Goal: Task Accomplishment & Management: Manage account settings

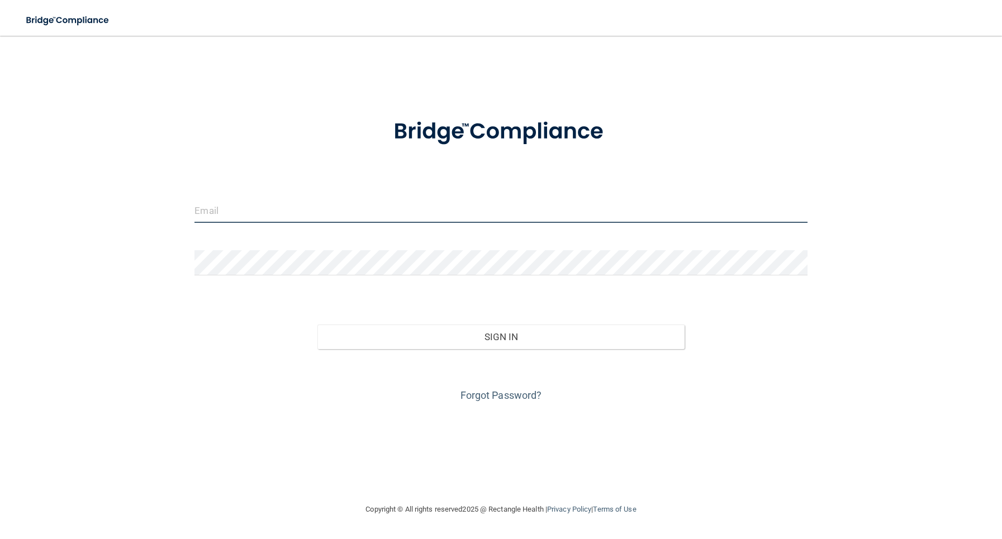
click at [433, 215] on input "email" at bounding box center [501, 210] width 613 height 25
click at [497, 396] on link "Forgot Password?" at bounding box center [502, 396] width 82 height 12
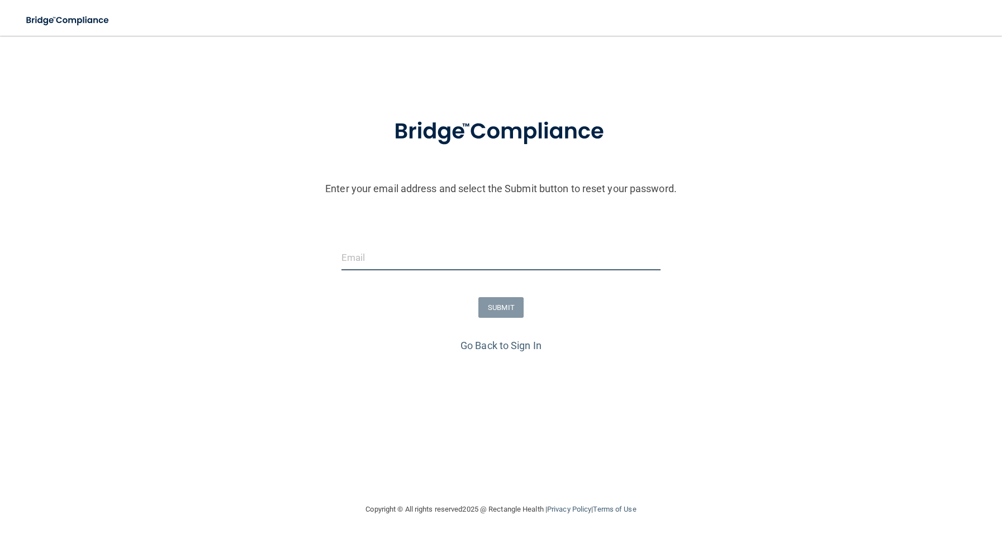
click at [437, 267] on input "email" at bounding box center [501, 257] width 319 height 25
type input "onebluephone"
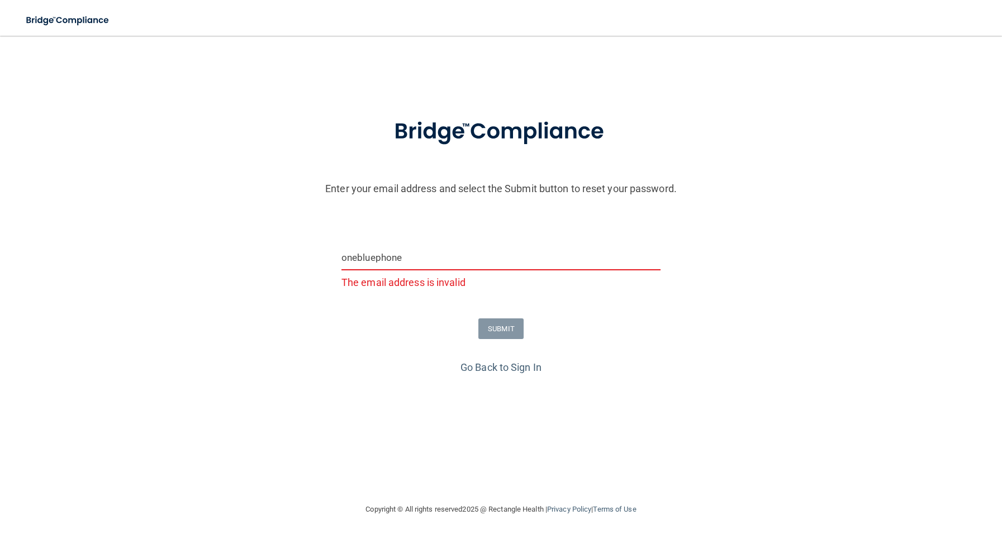
click at [425, 254] on input "onebluephone" at bounding box center [501, 257] width 319 height 25
drag, startPoint x: 421, startPoint y: 262, endPoint x: 171, endPoint y: 240, distance: 251.3
click at [170, 240] on form "Enter your email address and select the Submit button to reset your password. o…" at bounding box center [501, 230] width 991 height 255
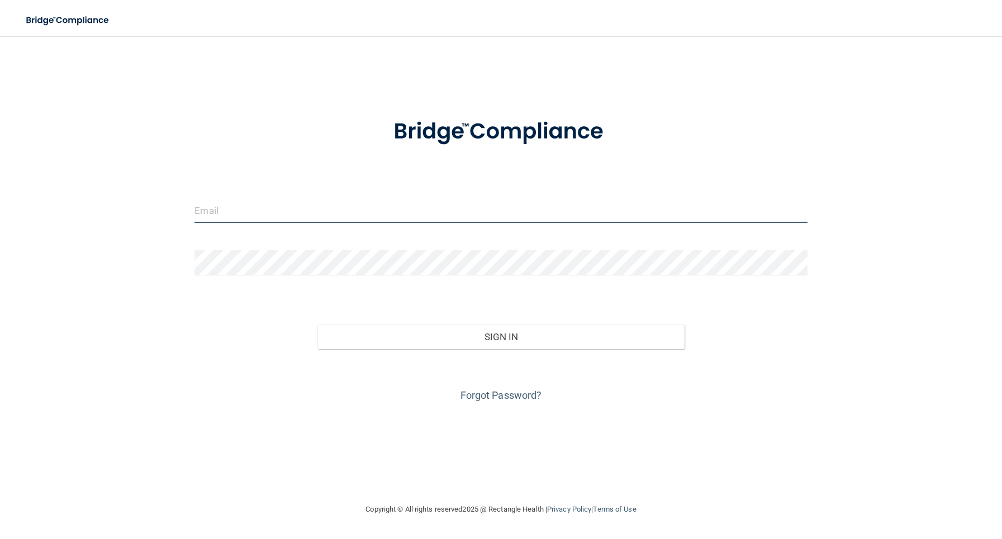
click at [316, 208] on input "email" at bounding box center [501, 210] width 613 height 25
type input "[EMAIL_ADDRESS][DOMAIN_NAME]"
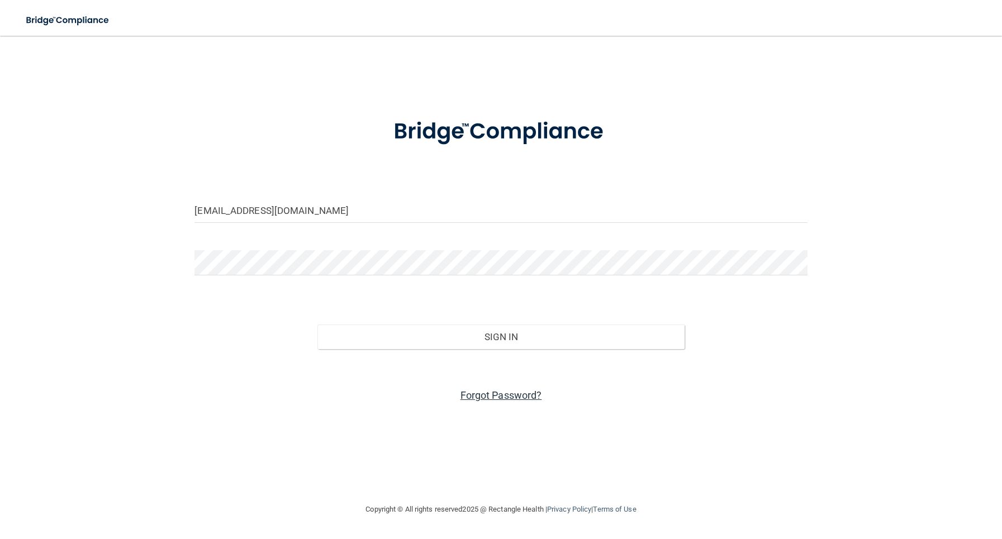
click at [476, 396] on link "Forgot Password?" at bounding box center [502, 396] width 82 height 12
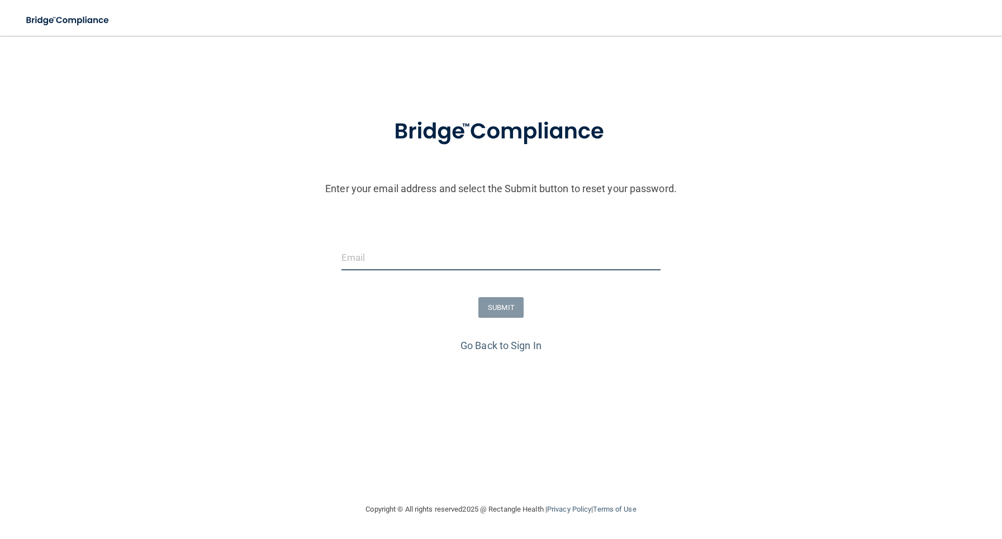
click at [425, 266] on input "email" at bounding box center [501, 257] width 319 height 25
type input "[EMAIL_ADDRESS][DOMAIN_NAME]"
click at [503, 315] on button "SUBMIT" at bounding box center [501, 307] width 45 height 21
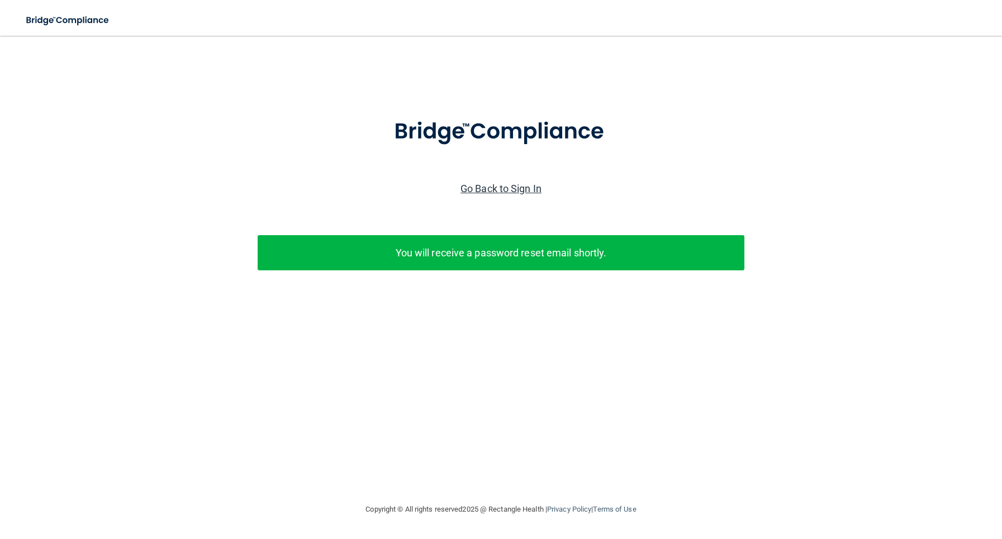
click at [509, 186] on link "Go Back to Sign In" at bounding box center [501, 189] width 81 height 12
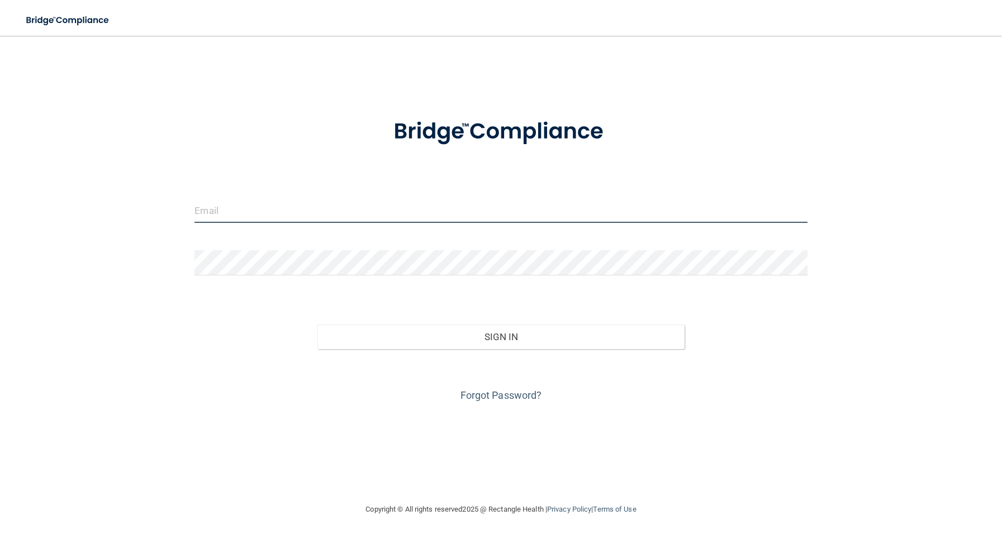
click at [397, 203] on input "email" at bounding box center [501, 210] width 613 height 25
